Goal: Task Accomplishment & Management: Manage account settings

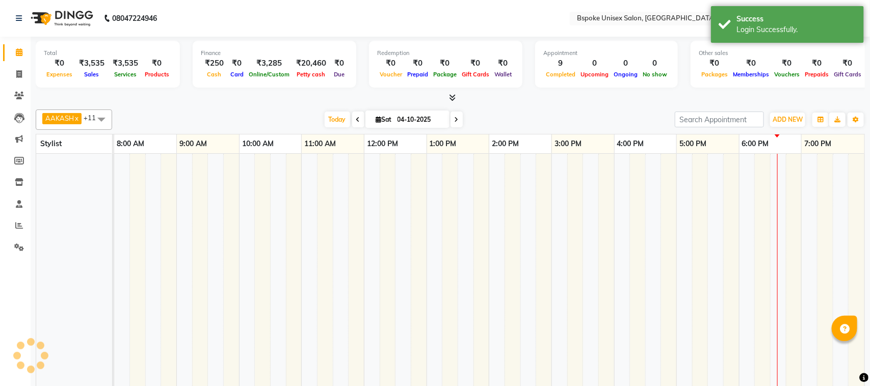
select select "en"
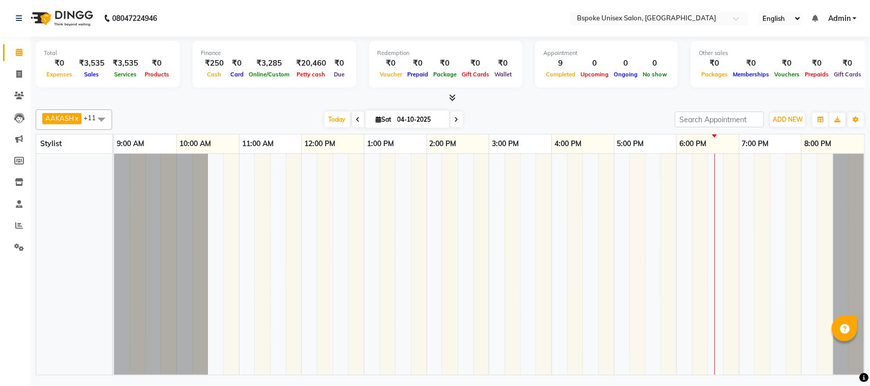
click at [451, 97] on icon at bounding box center [452, 98] width 7 height 8
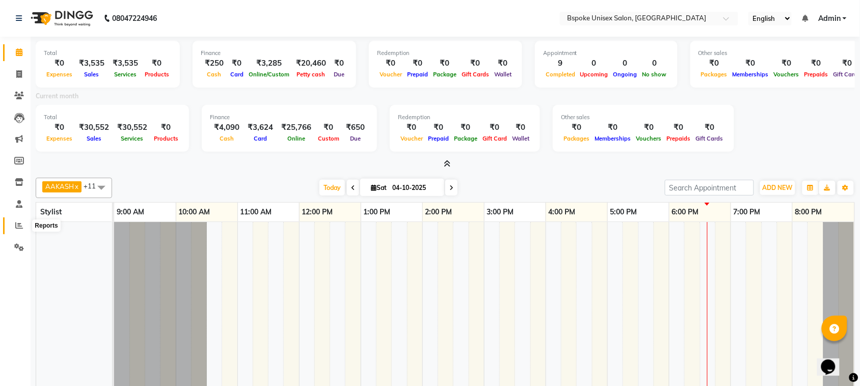
click at [18, 227] on icon at bounding box center [19, 226] width 8 height 8
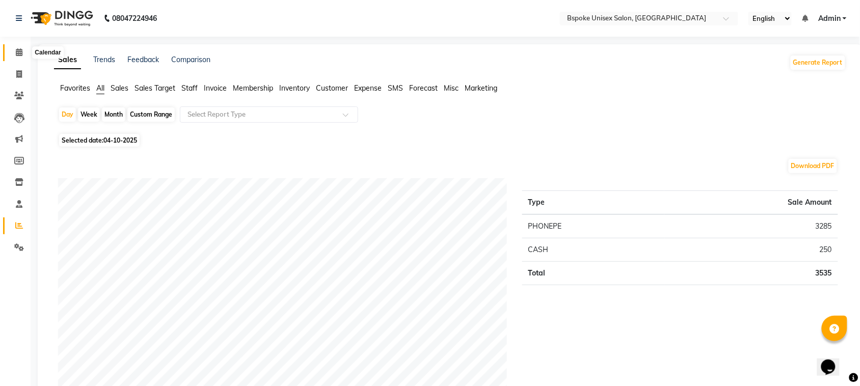
click at [18, 54] on icon at bounding box center [19, 52] width 7 height 8
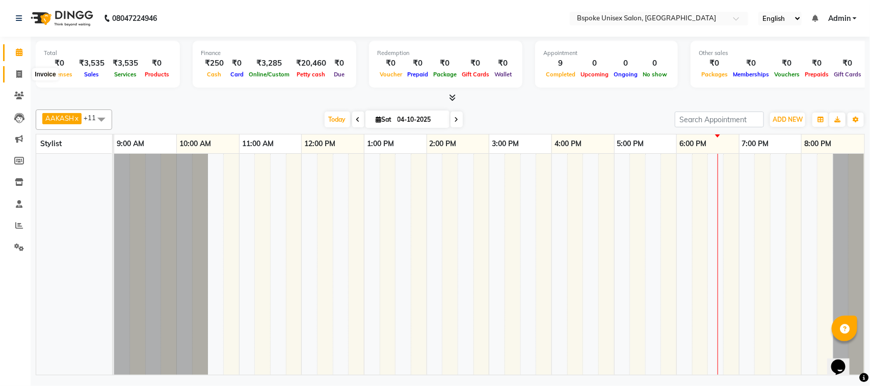
click at [17, 77] on icon at bounding box center [19, 74] width 6 height 8
select select "service"
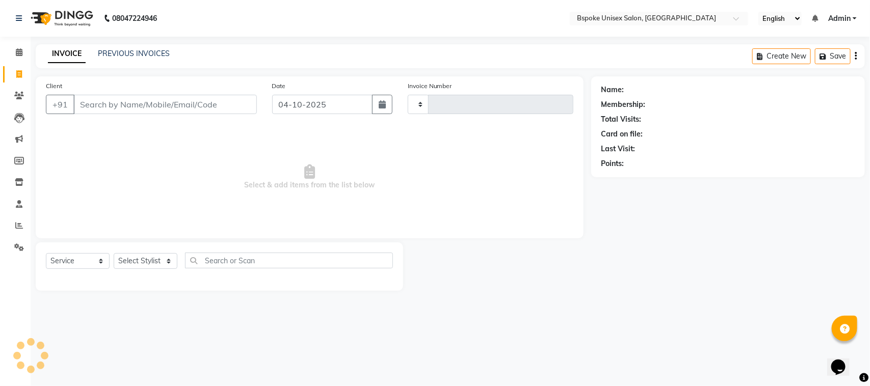
type input "5455"
select select "3513"
click at [119, 104] on input "Client" at bounding box center [164, 104] width 183 height 19
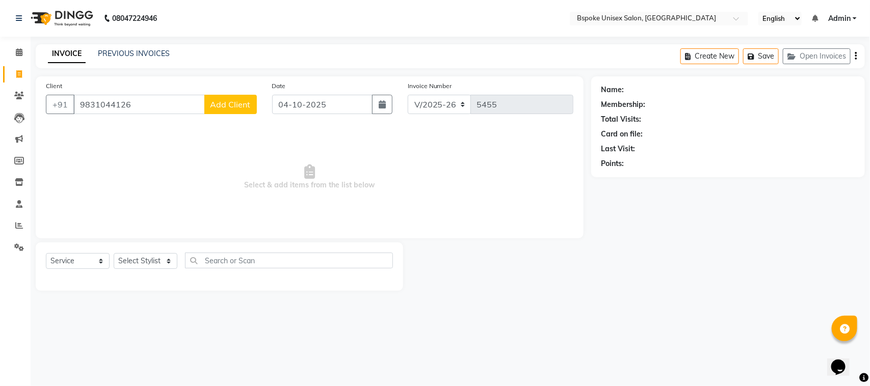
click at [115, 102] on input "9831044126" at bounding box center [138, 104] width 131 height 19
type input "9831044126"
click at [127, 51] on link "PREVIOUS INVOICES" at bounding box center [134, 53] width 72 height 9
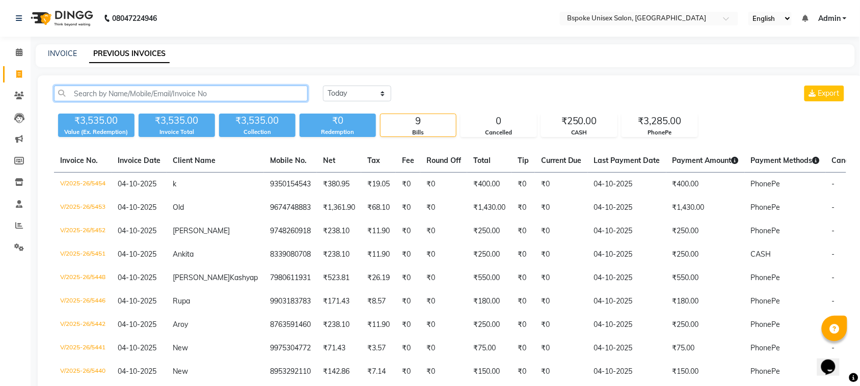
click at [194, 93] on input "text" at bounding box center [181, 94] width 254 height 16
paste input "9831044126"
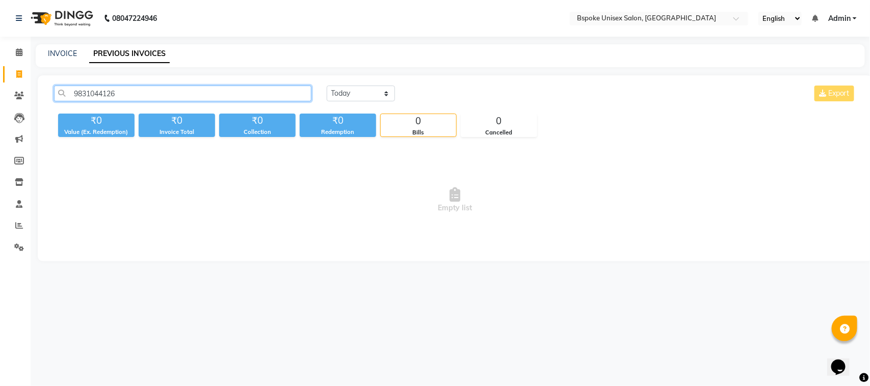
type input "9831044126"
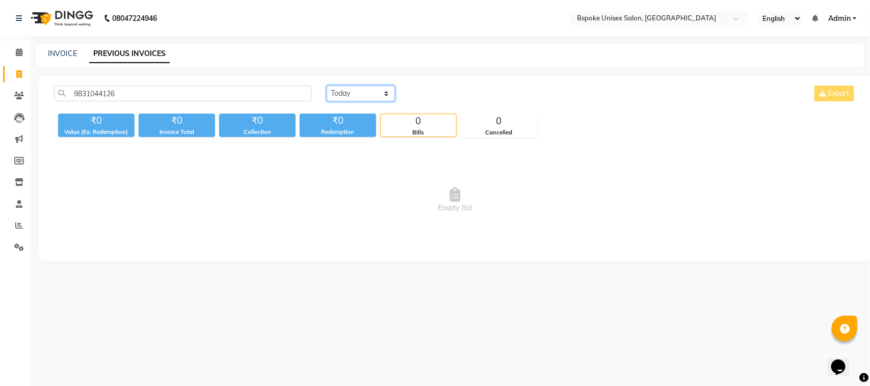
click at [360, 91] on select "[DATE] [DATE] Custom Range" at bounding box center [361, 94] width 68 height 16
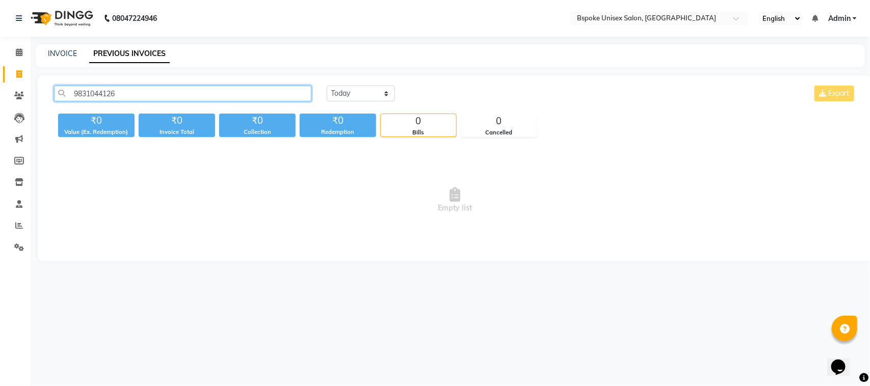
click at [87, 91] on input "9831044126" at bounding box center [182, 94] width 257 height 16
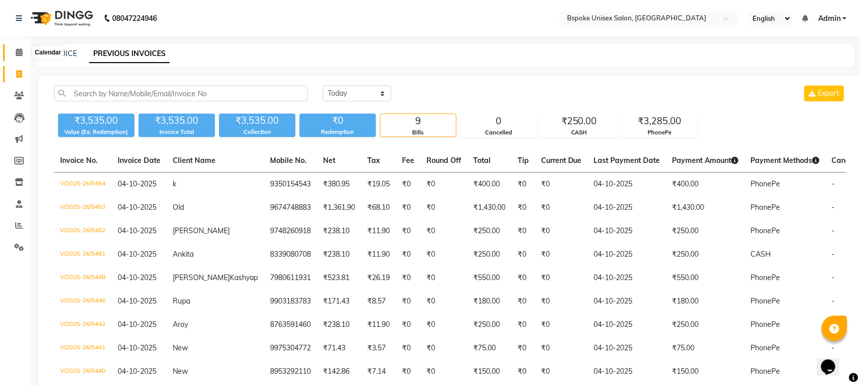
click at [17, 47] on span at bounding box center [19, 53] width 18 height 12
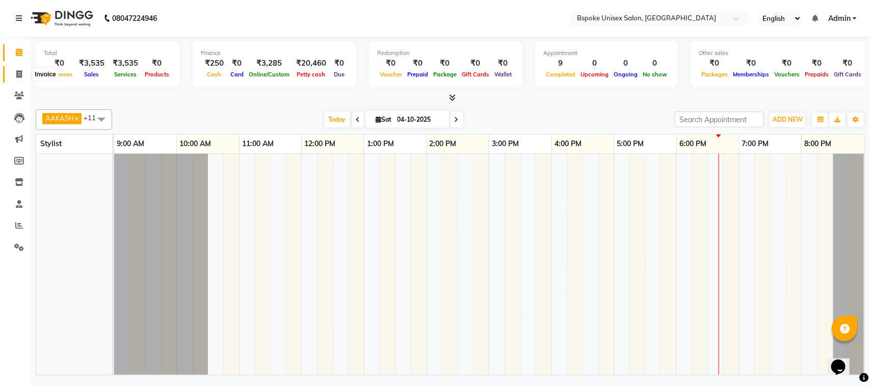
click at [19, 70] on icon at bounding box center [19, 74] width 6 height 8
select select "service"
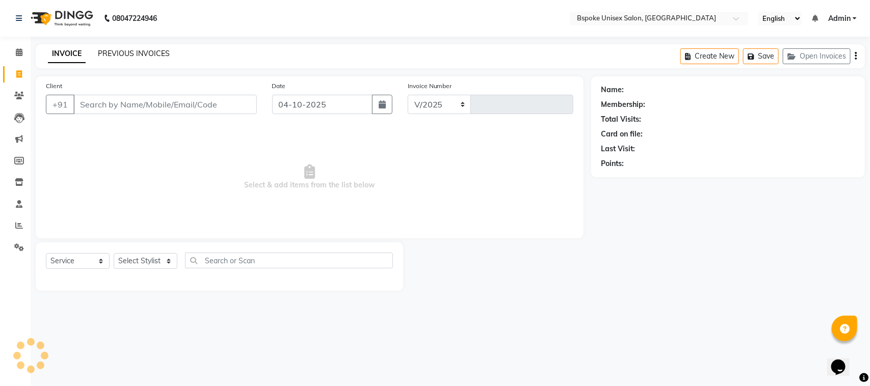
select select "3513"
type input "5455"
click at [124, 49] on link "PREVIOUS INVOICES" at bounding box center [134, 53] width 72 height 9
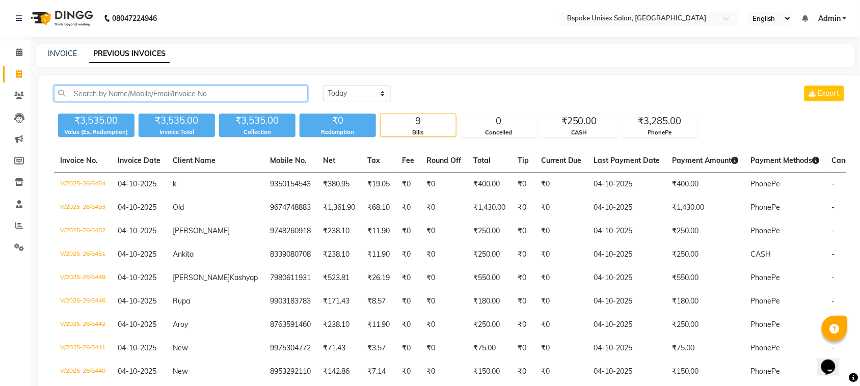
click at [114, 95] on input "text" at bounding box center [181, 94] width 254 height 16
paste input "9831044126"
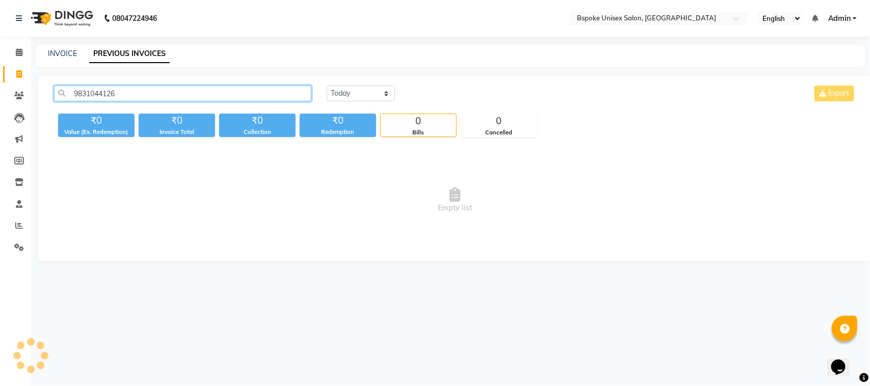
type input "9831044126"
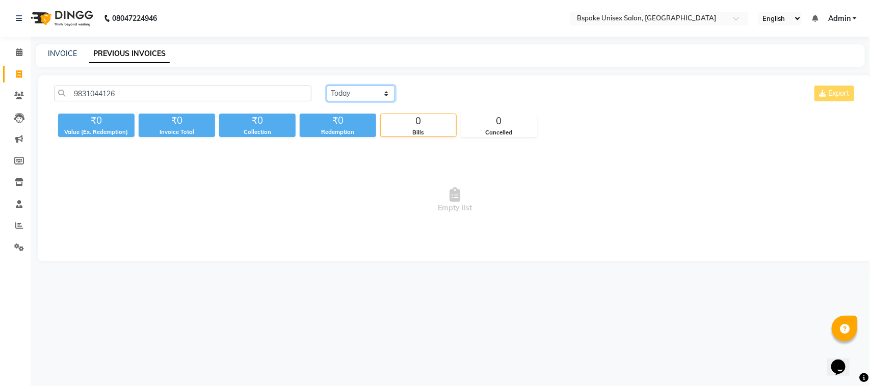
click at [349, 92] on select "[DATE] [DATE] Custom Range" at bounding box center [361, 94] width 68 height 16
select select "yesterday"
click at [327, 86] on select "[DATE] [DATE] Custom Range" at bounding box center [361, 94] width 68 height 16
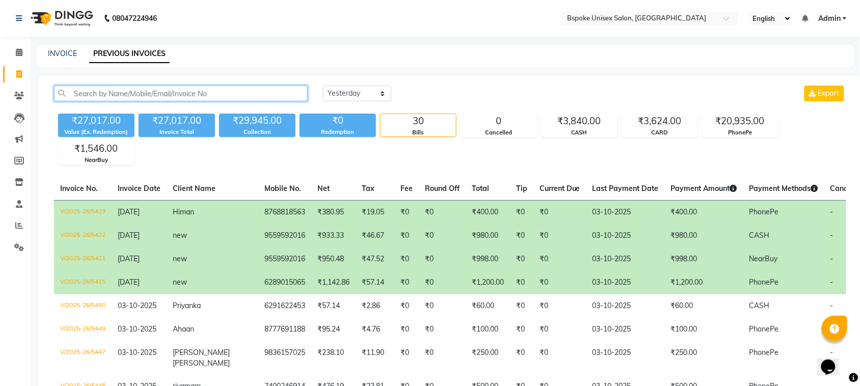
click at [164, 99] on input "text" at bounding box center [181, 94] width 254 height 16
paste input "9831044126"
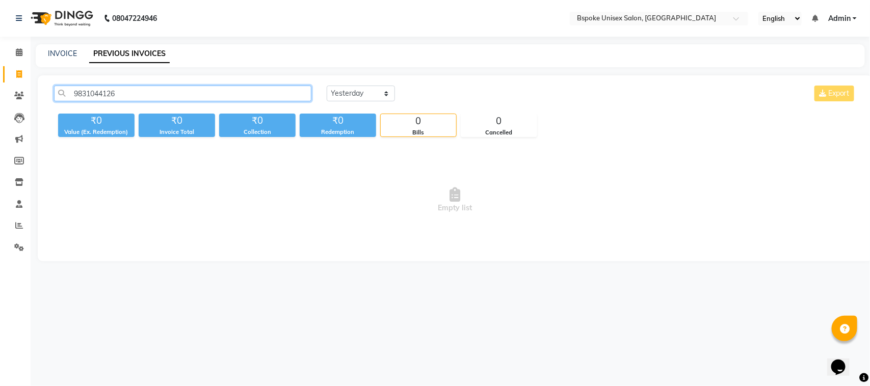
click at [87, 94] on input "9831044126" at bounding box center [182, 94] width 257 height 16
click at [125, 93] on input "9831044126" at bounding box center [182, 94] width 257 height 16
type input "9"
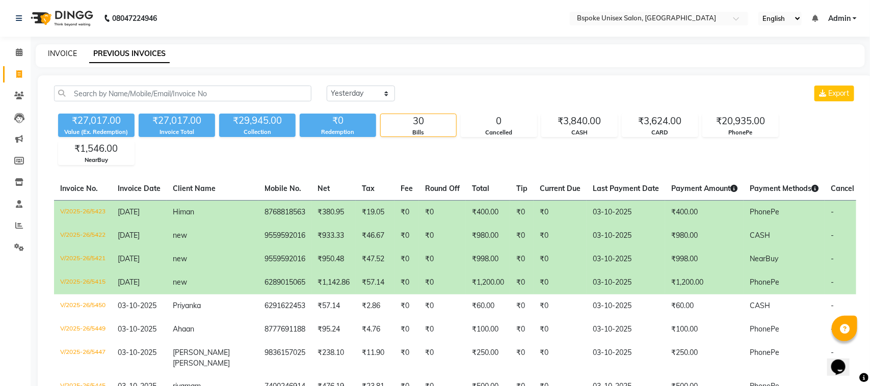
click at [65, 49] on link "INVOICE" at bounding box center [62, 53] width 29 height 9
select select "service"
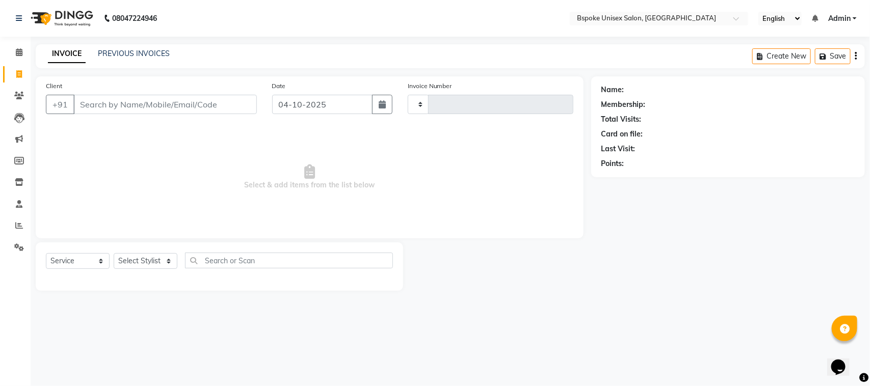
type input "5455"
select select "3513"
click at [16, 48] on icon at bounding box center [19, 52] width 7 height 8
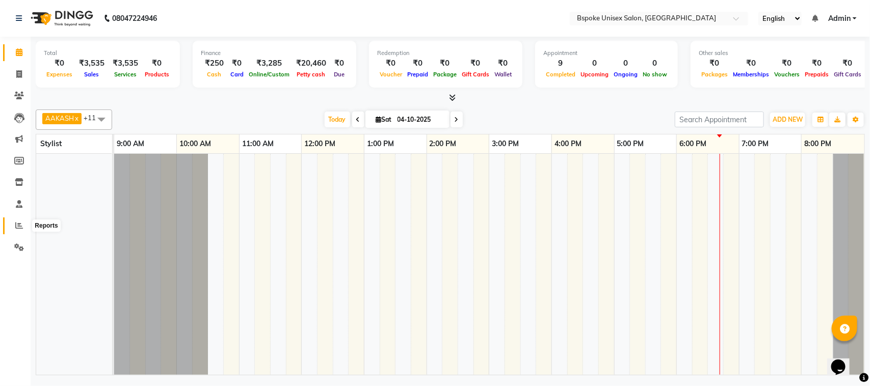
click at [15, 228] on icon at bounding box center [19, 226] width 8 height 8
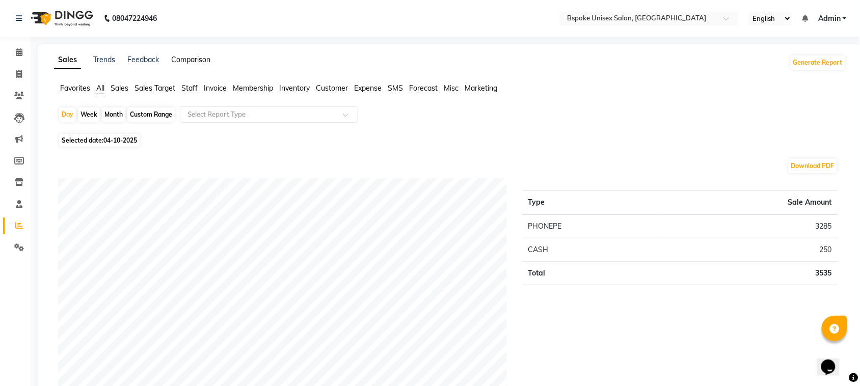
click at [188, 59] on link "Comparison" at bounding box center [190, 59] width 39 height 9
select select "single_date"
select select "single_date_dash"
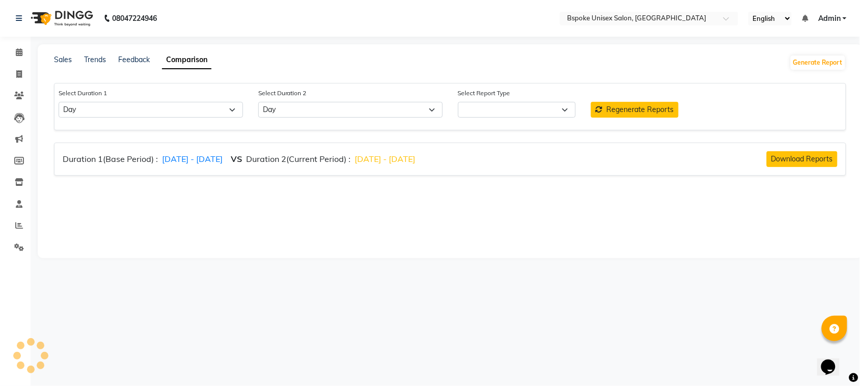
select select "comparison_report"
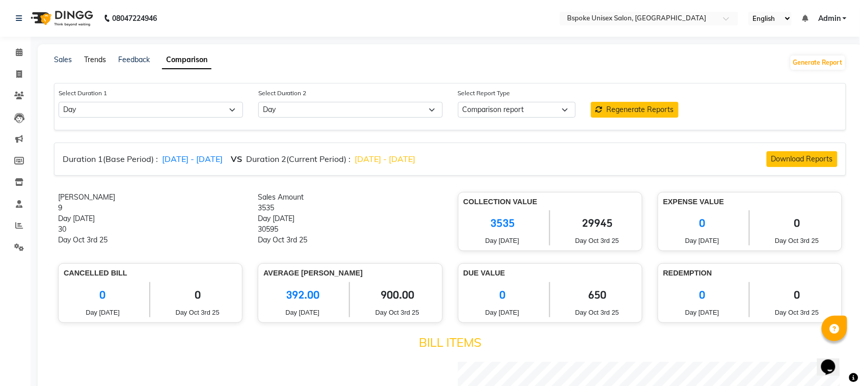
click at [87, 60] on link "Trends" at bounding box center [95, 59] width 22 height 9
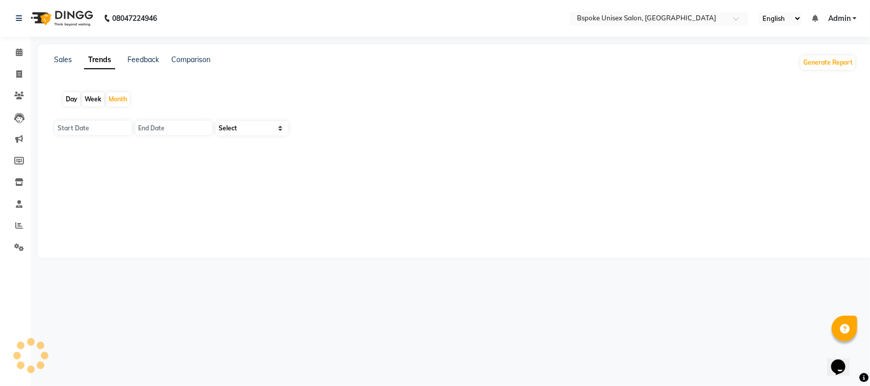
type input "01-10-2025"
type input "[DATE]"
select select "by_client"
click at [18, 50] on icon at bounding box center [19, 52] width 7 height 8
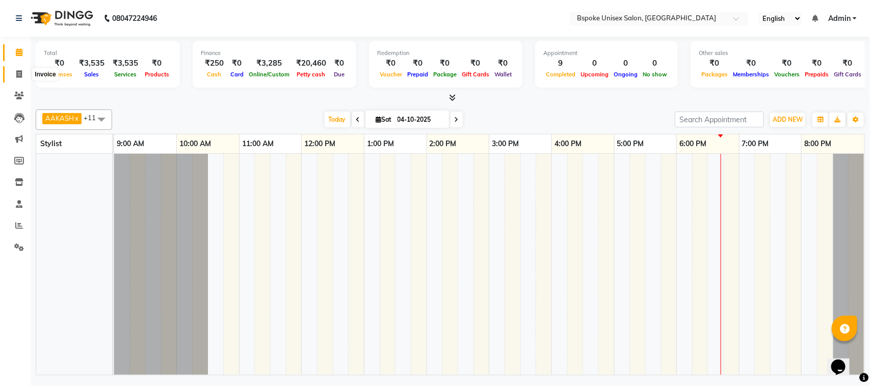
click at [13, 69] on span at bounding box center [19, 75] width 18 height 12
select select "service"
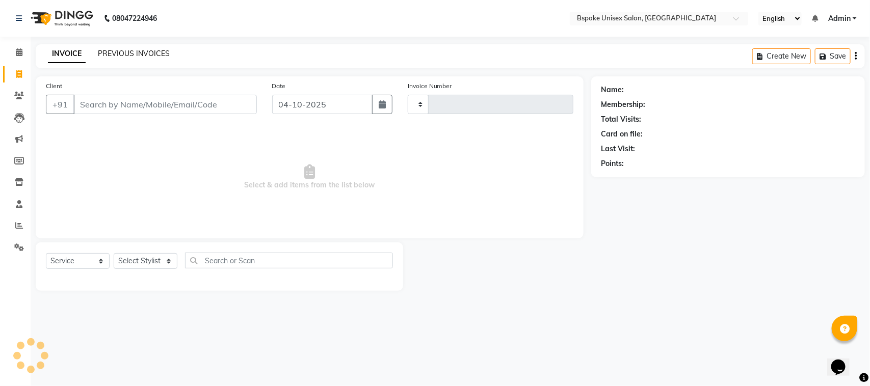
type input "5455"
select select "3513"
click at [123, 57] on link "PREVIOUS INVOICES" at bounding box center [134, 53] width 72 height 9
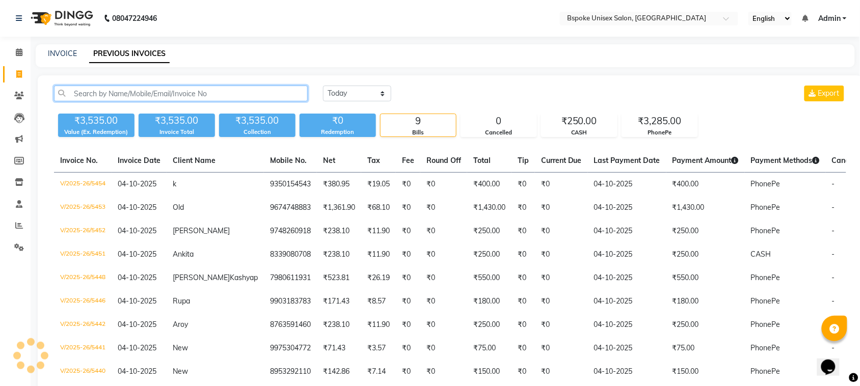
click at [107, 101] on input "text" at bounding box center [181, 94] width 254 height 16
paste input "9831044126"
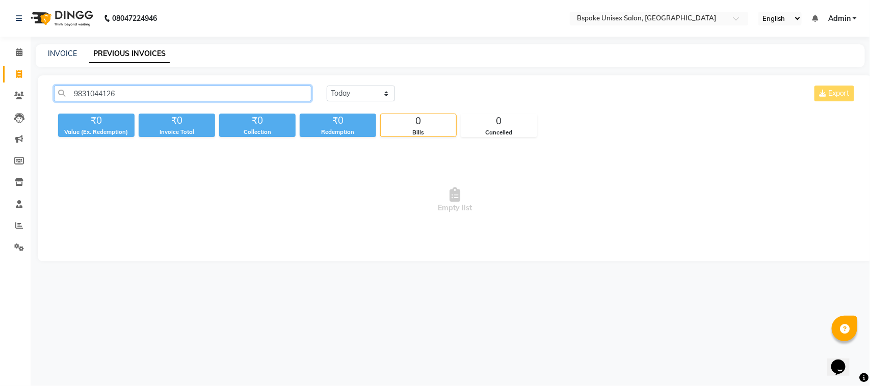
type input "9831044126"
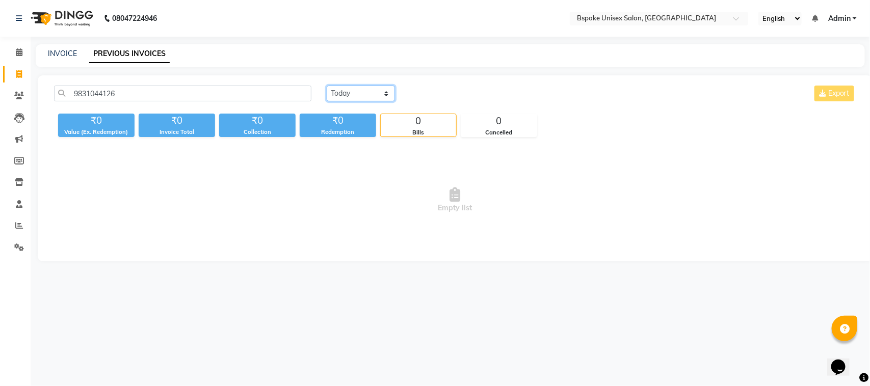
click at [360, 96] on select "[DATE] [DATE] Custom Range" at bounding box center [361, 94] width 68 height 16
select select "range"
click at [327, 86] on select "[DATE] [DATE] Custom Range" at bounding box center [361, 94] width 68 height 16
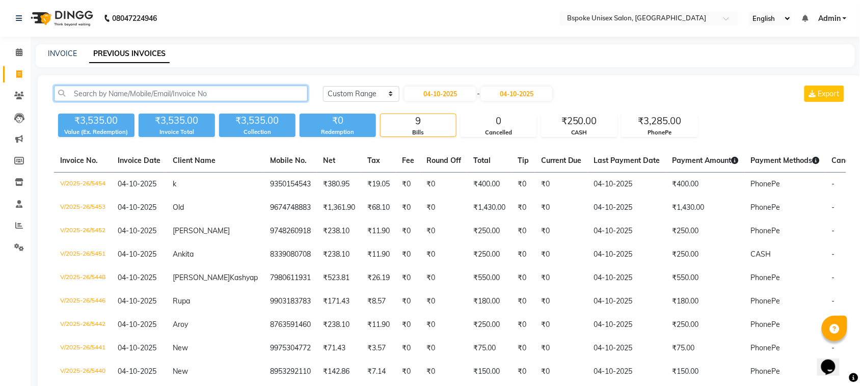
click at [215, 94] on input "text" at bounding box center [181, 94] width 254 height 16
paste input "9831044126"
type input "9831044126"
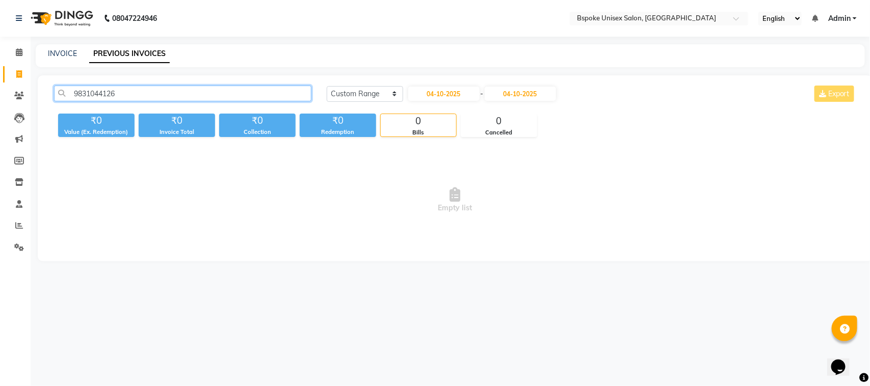
click at [100, 93] on input "9831044126" at bounding box center [182, 94] width 257 height 16
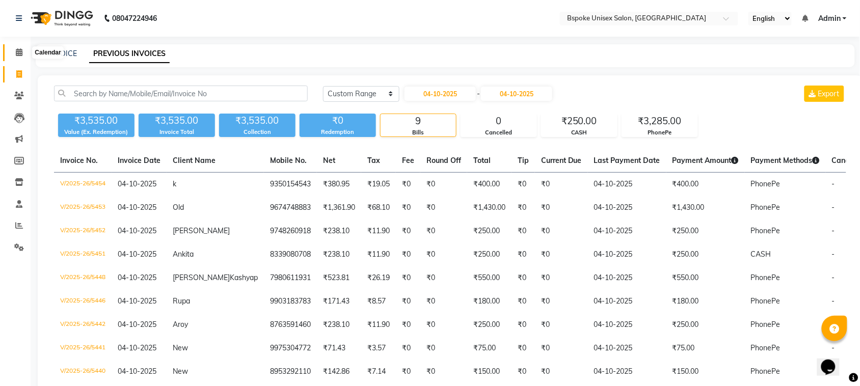
click at [20, 51] on icon at bounding box center [19, 52] width 7 height 8
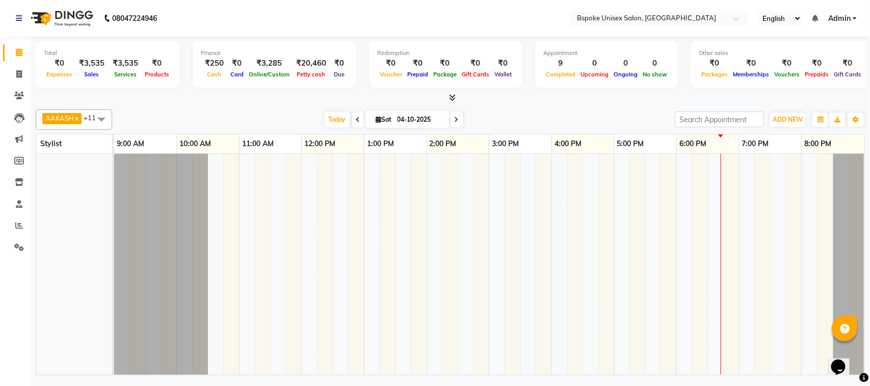
click at [257, 100] on div at bounding box center [450, 98] width 829 height 11
click at [451, 93] on span at bounding box center [450, 98] width 11 height 11
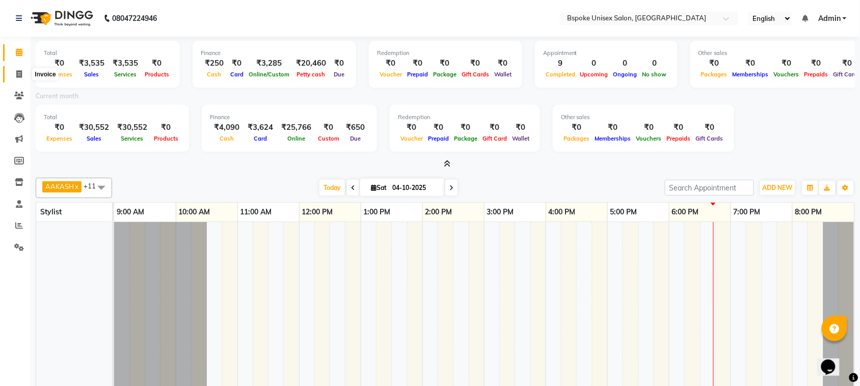
click at [16, 74] on icon at bounding box center [19, 74] width 6 height 8
select select "service"
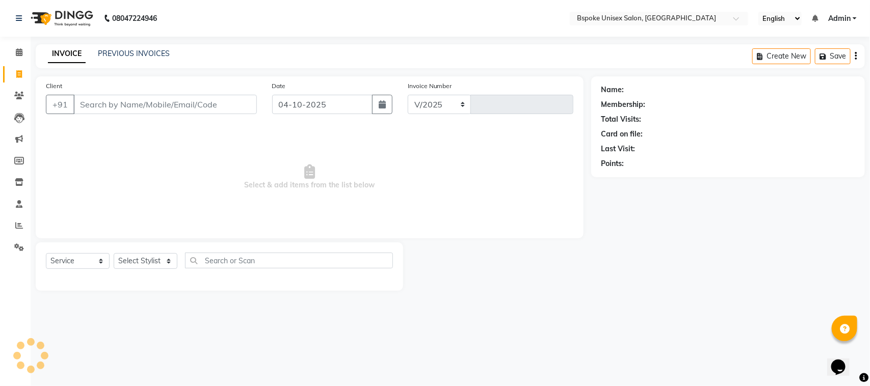
select select "3513"
type input "5455"
click at [133, 50] on link "PREVIOUS INVOICES" at bounding box center [134, 53] width 72 height 9
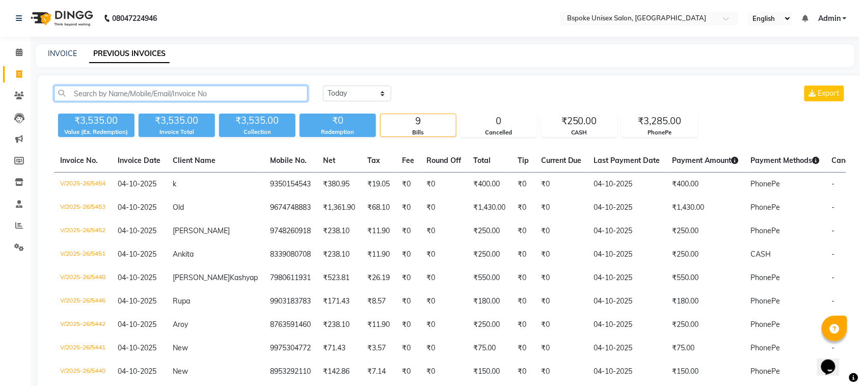
click at [103, 95] on input "text" at bounding box center [181, 94] width 254 height 16
paste input "9831044126"
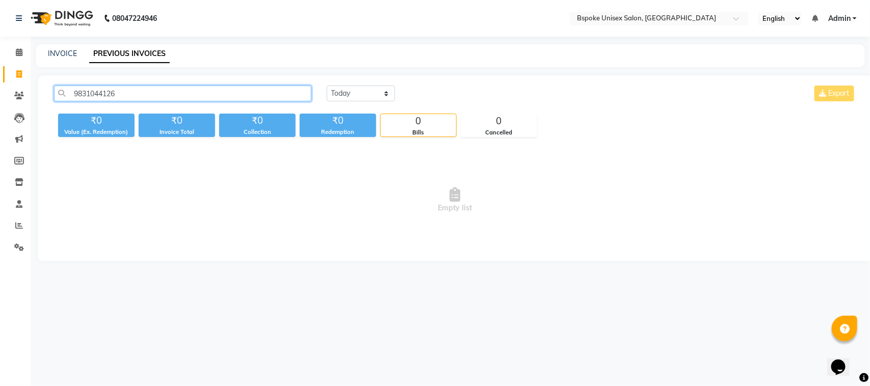
type input "9831044126"
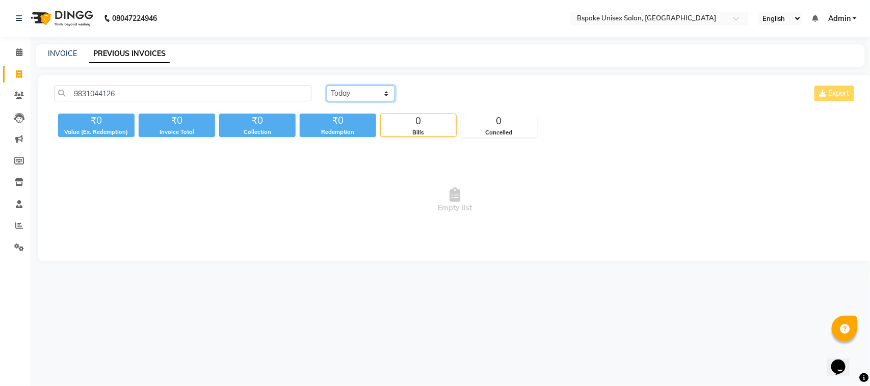
click at [355, 95] on select "[DATE] [DATE] Custom Range" at bounding box center [361, 94] width 68 height 16
select select "range"
click at [327, 86] on select "[DATE] [DATE] Custom Range" at bounding box center [361, 94] width 68 height 16
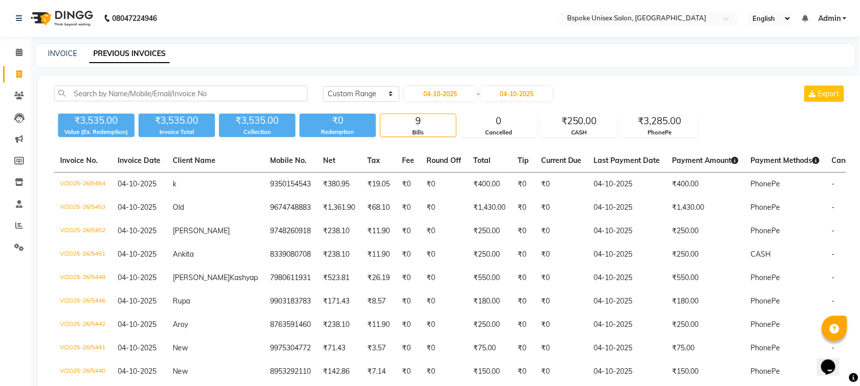
click at [357, 137] on div "₹0 Redemption" at bounding box center [338, 125] width 76 height 23
